Goal: Transaction & Acquisition: Obtain resource

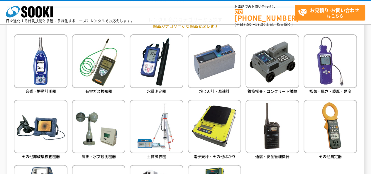
scroll to position [264, 0]
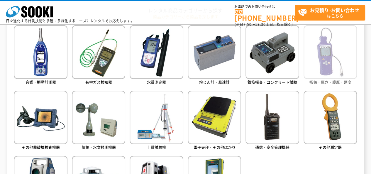
click at [330, 57] on img at bounding box center [329, 51] width 53 height 53
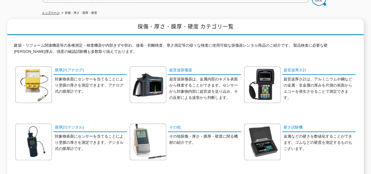
scroll to position [88, 0]
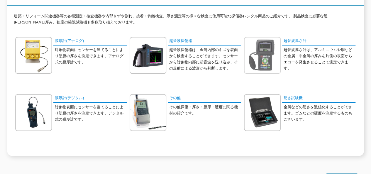
click at [253, 54] on img at bounding box center [262, 55] width 37 height 37
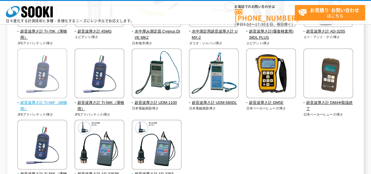
scroll to position [117, 0]
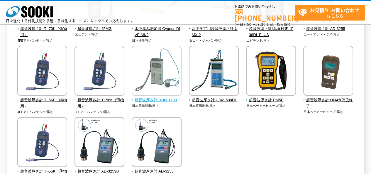
click at [163, 78] on img at bounding box center [157, 71] width 50 height 51
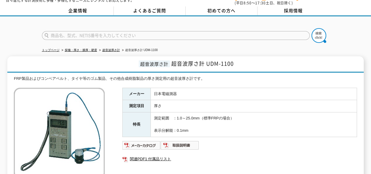
scroll to position [29, 0]
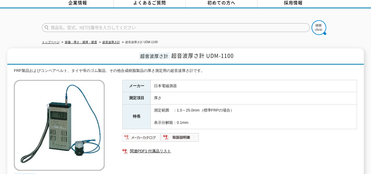
click at [139, 132] on img at bounding box center [141, 136] width 38 height 9
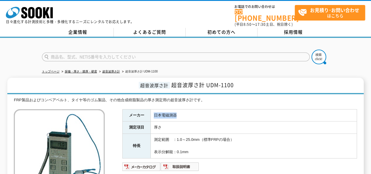
drag, startPoint x: 153, startPoint y: 111, endPoint x: 175, endPoint y: 111, distance: 21.4
click at [175, 111] on td "日本電磁測器" at bounding box center [254, 115] width 206 height 12
drag, startPoint x: 169, startPoint y: 111, endPoint x: 354, endPoint y: 50, distance: 195.1
click at [354, 52] on div at bounding box center [185, 52] width 371 height 28
drag, startPoint x: 155, startPoint y: 112, endPoint x: 177, endPoint y: 112, distance: 22.6
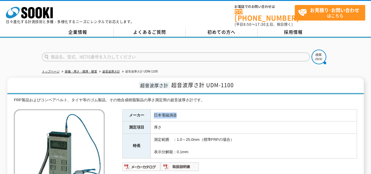
click at [177, 112] on td "日本電磁測器" at bounding box center [254, 115] width 206 height 12
drag, startPoint x: 206, startPoint y: 81, endPoint x: 236, endPoint y: 81, distance: 29.9
click at [236, 81] on h1 "超音波厚さ計 超音波厚さ計 UDM-1100" at bounding box center [185, 86] width 356 height 16
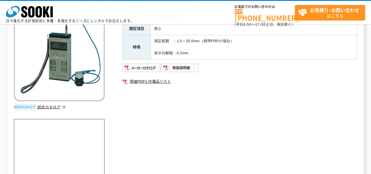
scroll to position [59, 0]
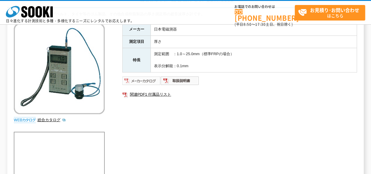
click at [146, 81] on img at bounding box center [141, 80] width 38 height 9
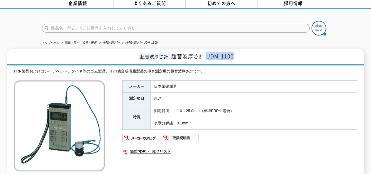
scroll to position [0, 0]
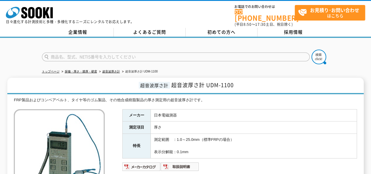
click at [107, 54] on input "text" at bounding box center [175, 56] width 267 height 9
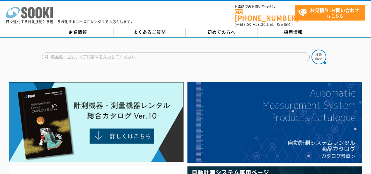
click at [24, 8] on icon at bounding box center [24, 12] width 6 height 11
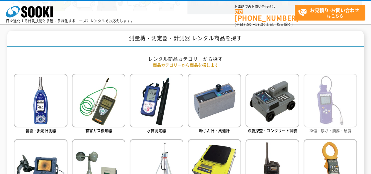
scroll to position [205, 0]
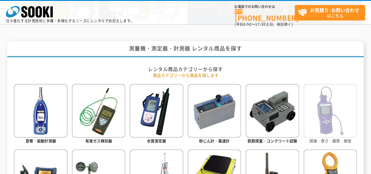
click at [323, 103] on img at bounding box center [329, 110] width 53 height 53
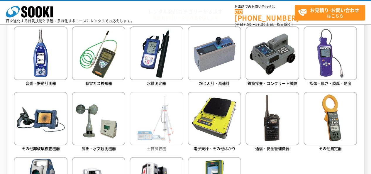
scroll to position [233, 0]
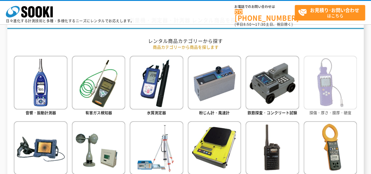
click at [319, 101] on img at bounding box center [329, 82] width 53 height 53
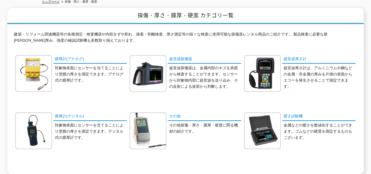
scroll to position [88, 0]
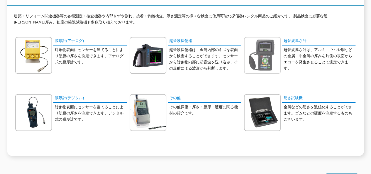
click at [253, 47] on img at bounding box center [262, 55] width 37 height 37
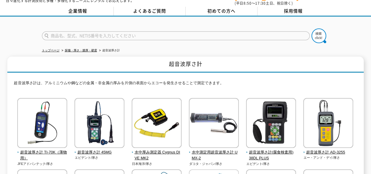
scroll to position [88, 0]
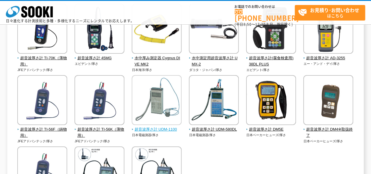
click at [162, 106] on img at bounding box center [157, 100] width 50 height 51
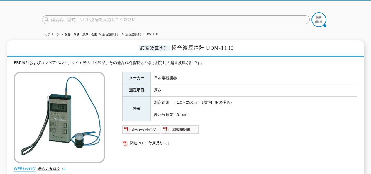
scroll to position [29, 0]
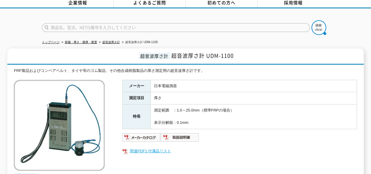
click at [138, 148] on link "関連PDF1 付属品リスト" at bounding box center [239, 151] width 234 height 8
click at [16, 24] on div at bounding box center [185, 22] width 371 height 28
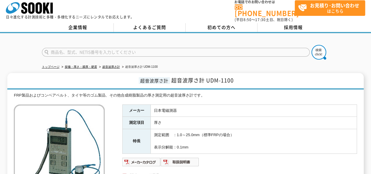
scroll to position [0, 0]
